Goal: Task Accomplishment & Management: Manage account settings

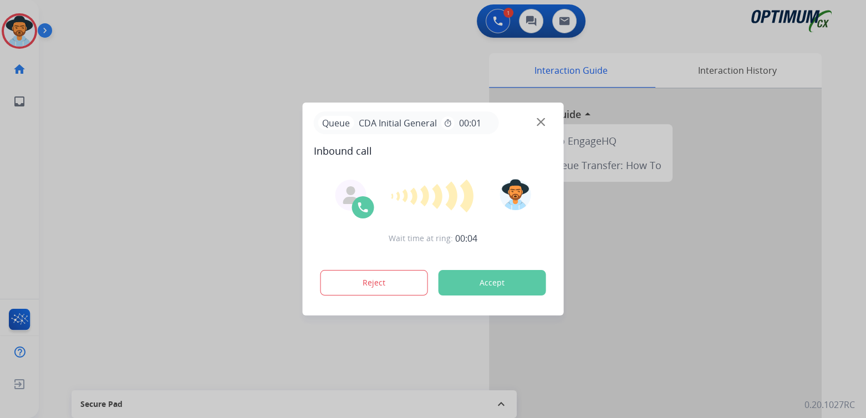
scroll to position [1, 0]
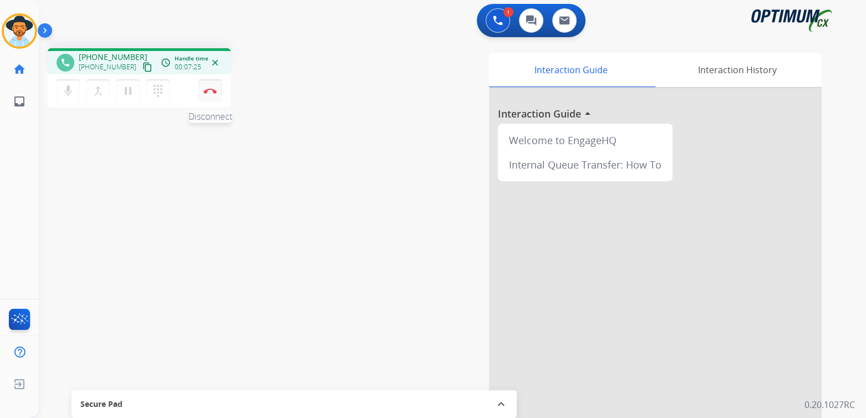
click at [210, 90] on img at bounding box center [209, 91] width 13 height 6
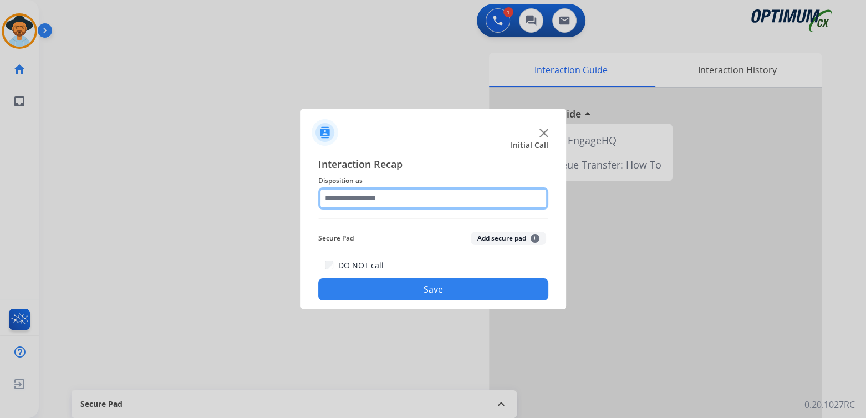
click at [392, 203] on input "text" at bounding box center [433, 198] width 230 height 22
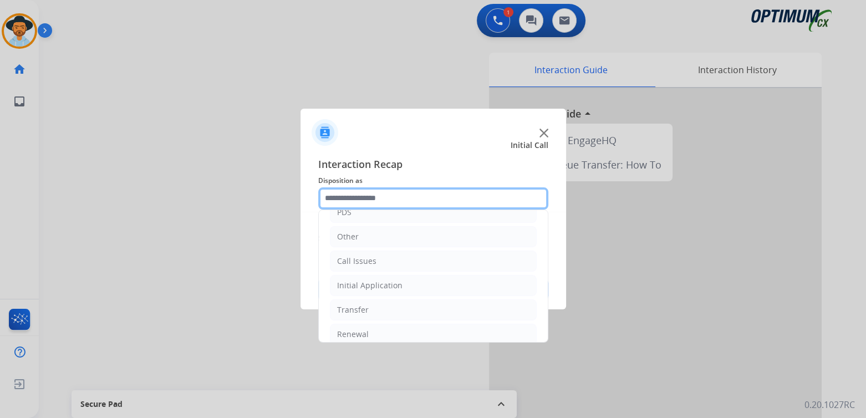
scroll to position [73, 0]
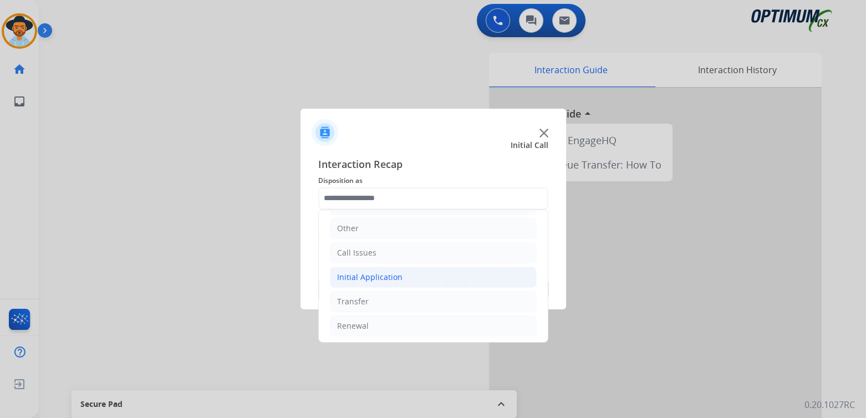
click at [369, 272] on div "Initial Application" at bounding box center [369, 277] width 65 height 11
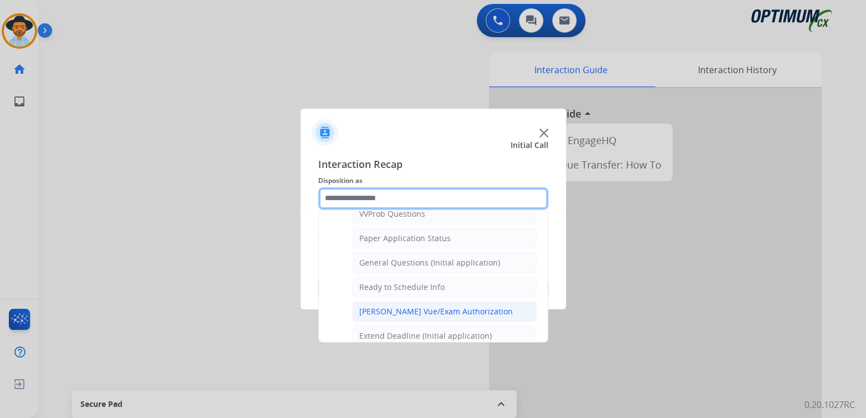
scroll to position [610, 0]
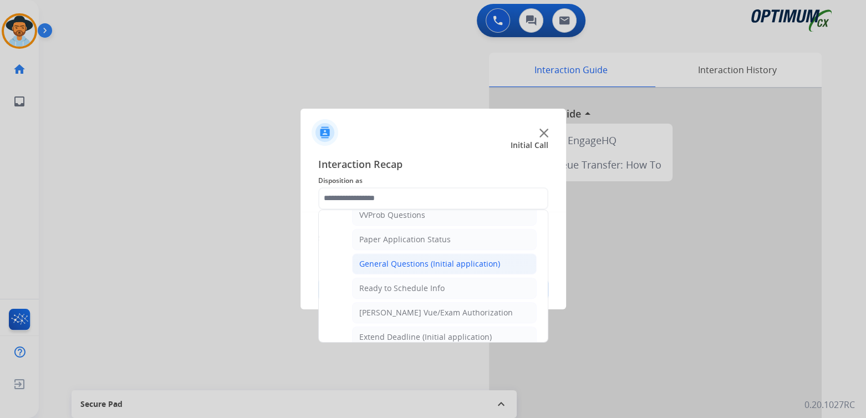
click at [402, 258] on div "General Questions (Initial application)" at bounding box center [429, 263] width 141 height 11
type input "**********"
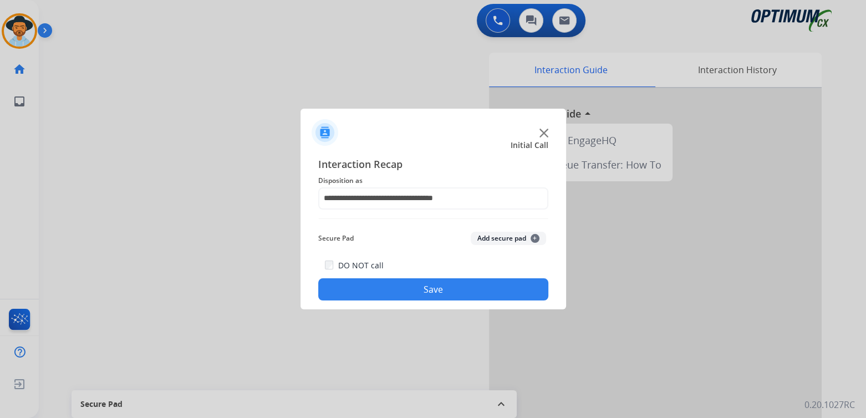
click at [477, 294] on button "Save" at bounding box center [433, 289] width 230 height 22
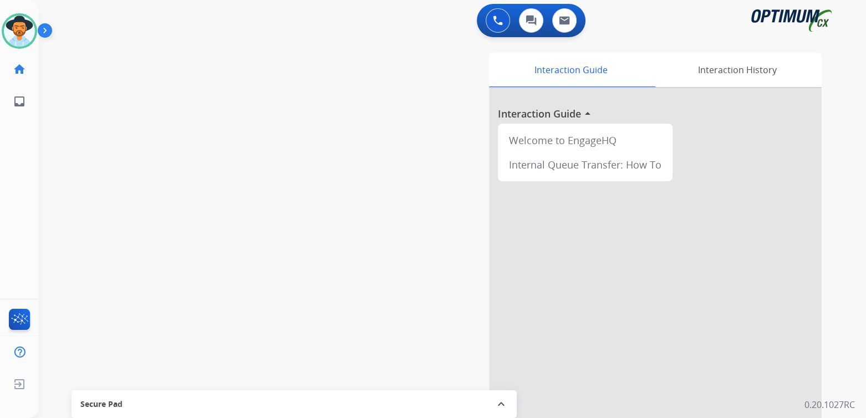
drag, startPoint x: 464, startPoint y: 113, endPoint x: 438, endPoint y: 94, distance: 31.7
drag, startPoint x: 438, startPoint y: 94, endPoint x: 304, endPoint y: 149, distance: 144.9
click at [305, 166] on div "swap_horiz Break voice bridge close_fullscreen Connect 3-Way Call merge_type Se…" at bounding box center [439, 270] width 800 height 462
click at [21, 33] on img at bounding box center [19, 31] width 31 height 31
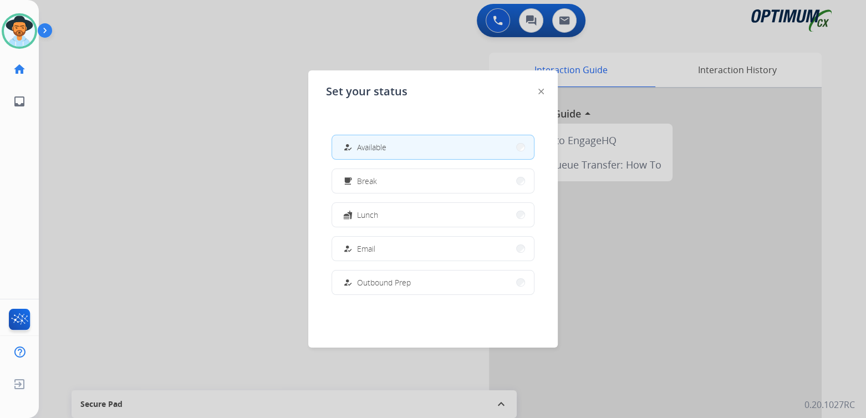
scroll to position [276, 0]
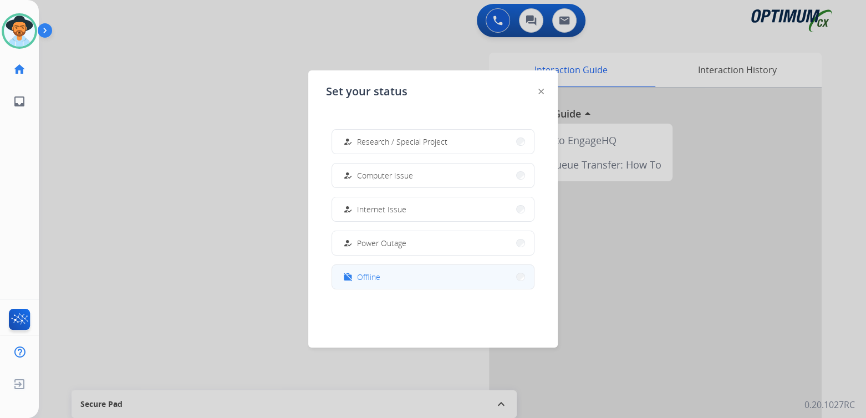
click at [371, 280] on span "Offline" at bounding box center [368, 277] width 23 height 12
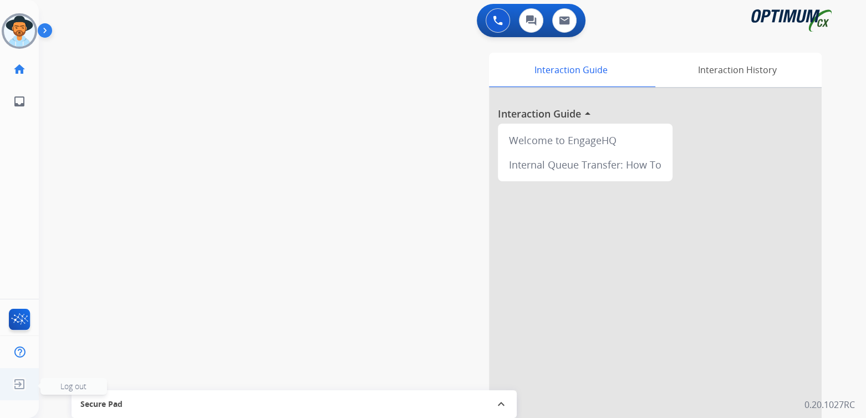
click at [14, 385] on img at bounding box center [19, 384] width 20 height 21
click at [74, 386] on span "Log out" at bounding box center [73, 386] width 26 height 11
